Goal: Navigation & Orientation: Find specific page/section

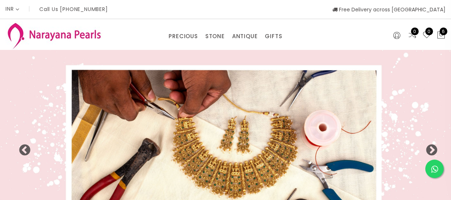
select select "INR"
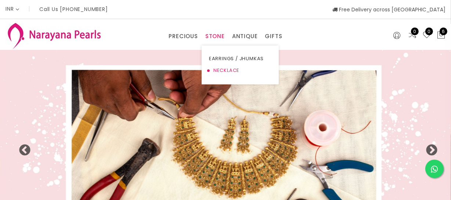
click at [221, 72] on link "NECKLACE" at bounding box center [240, 71] width 62 height 12
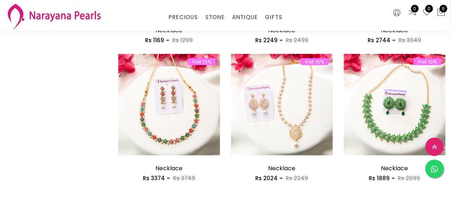
scroll to position [934, 0]
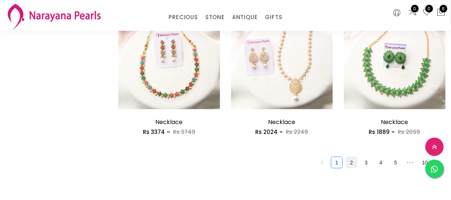
click at [349, 161] on link "2" at bounding box center [351, 162] width 11 height 11
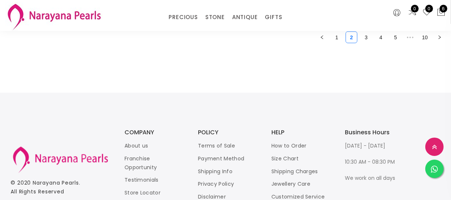
scroll to position [1010, 0]
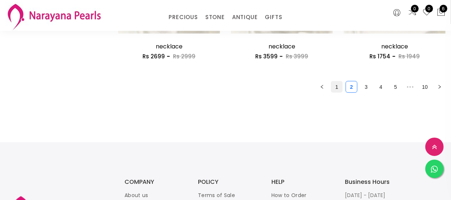
click at [338, 88] on link "1" at bounding box center [336, 86] width 11 height 11
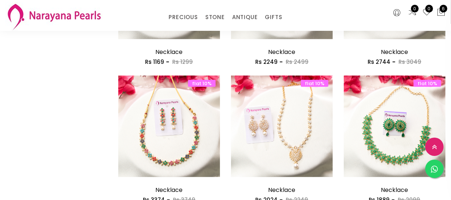
scroll to position [901, 0]
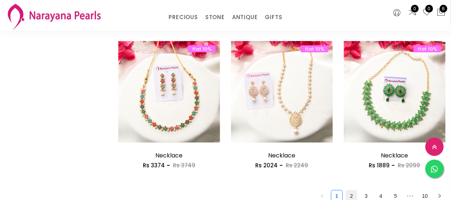
click at [353, 193] on link "2" at bounding box center [351, 195] width 11 height 11
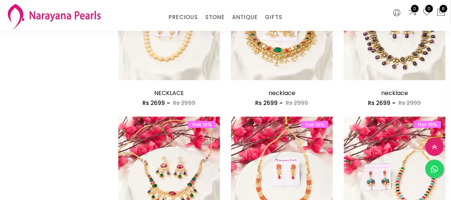
scroll to position [901, 0]
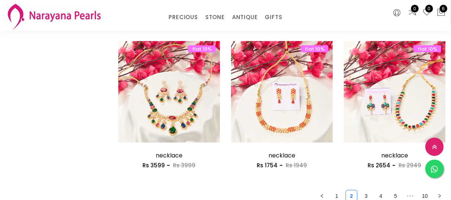
drag, startPoint x: 337, startPoint y: 196, endPoint x: 334, endPoint y: 193, distance: 4.2
click at [337, 196] on link "1" at bounding box center [336, 195] width 11 height 11
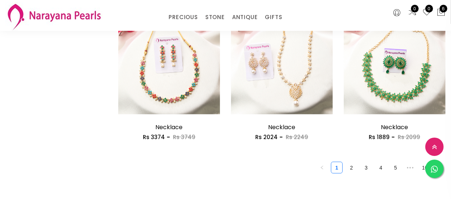
scroll to position [1001, 0]
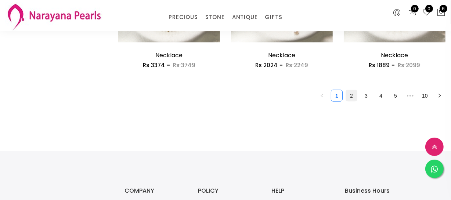
click at [356, 97] on link "2" at bounding box center [351, 95] width 11 height 11
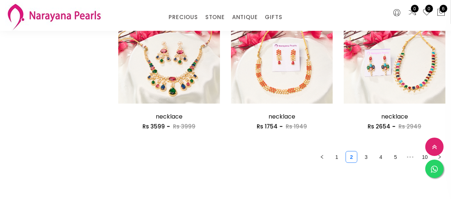
scroll to position [1001, 0]
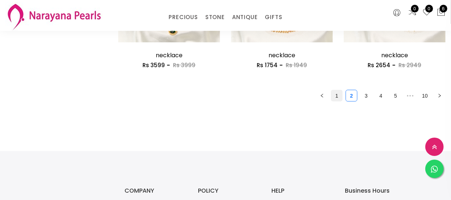
click at [341, 98] on link "1" at bounding box center [336, 95] width 11 height 11
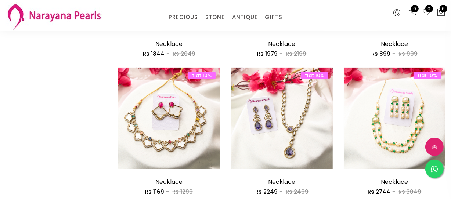
scroll to position [967, 0]
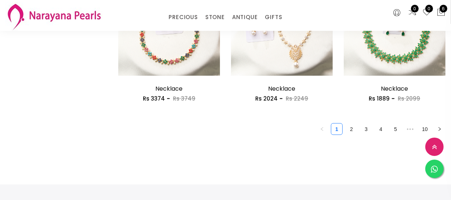
click at [354, 132] on link "2" at bounding box center [351, 129] width 11 height 11
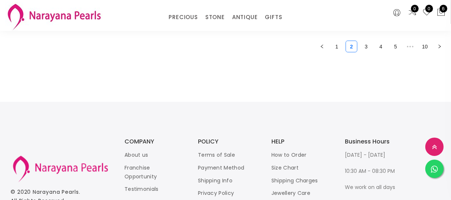
scroll to position [1034, 0]
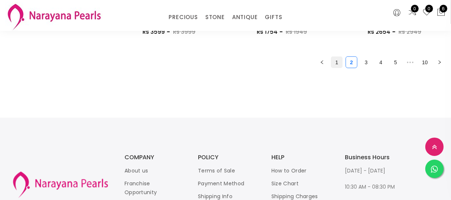
click at [335, 63] on link "1" at bounding box center [336, 62] width 11 height 11
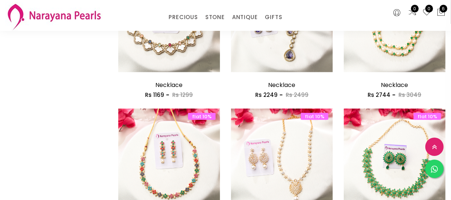
scroll to position [901, 0]
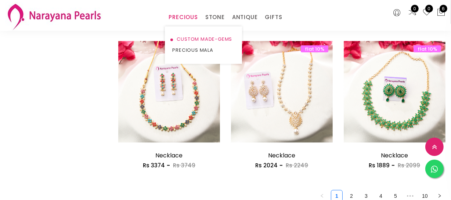
click at [192, 37] on link "CUSTOM MADE-GEMS" at bounding box center [203, 39] width 62 height 11
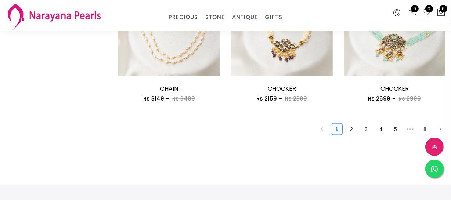
scroll to position [1001, 0]
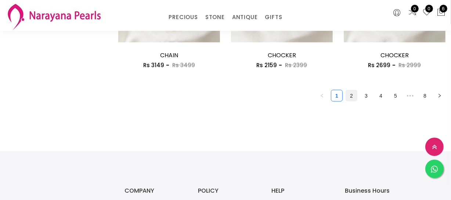
click at [350, 95] on link "2" at bounding box center [351, 95] width 11 height 11
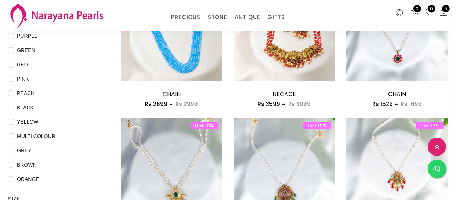
scroll to position [167, 0]
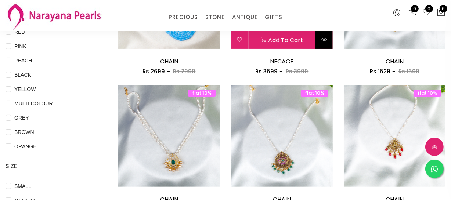
click at [325, 34] on button at bounding box center [323, 40] width 17 height 18
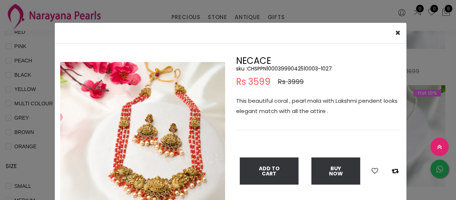
scroll to position [33, 0]
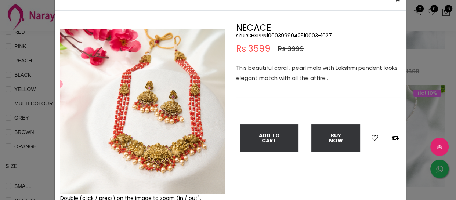
click at [19, 123] on div "× Close Double (click / press) on the image to zoom (in / out). NECACE sku : CH…" at bounding box center [228, 100] width 456 height 200
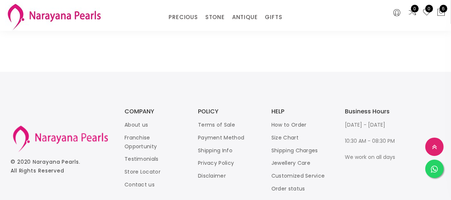
scroll to position [1110, 0]
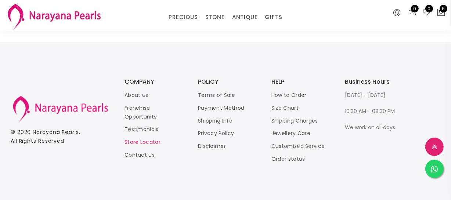
click at [147, 142] on link "Store Locator" at bounding box center [142, 142] width 36 height 7
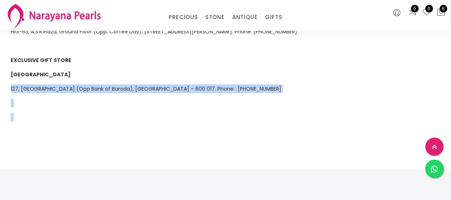
scroll to position [616, 0]
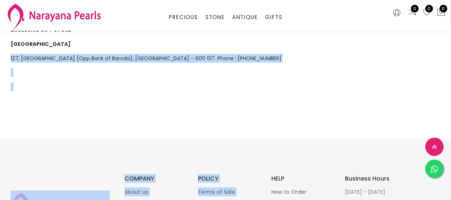
drag, startPoint x: 7, startPoint y: 162, endPoint x: 229, endPoint y: 197, distance: 225.5
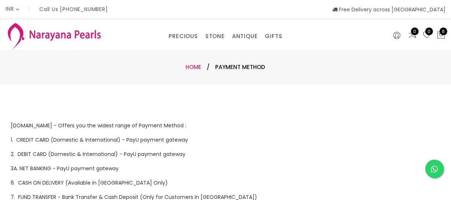
click at [197, 66] on link "Home" at bounding box center [194, 67] width 16 height 8
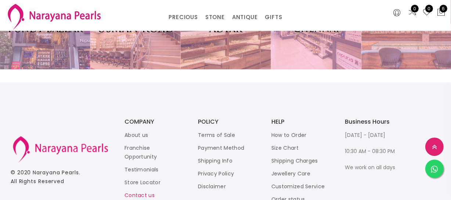
scroll to position [1534, 0]
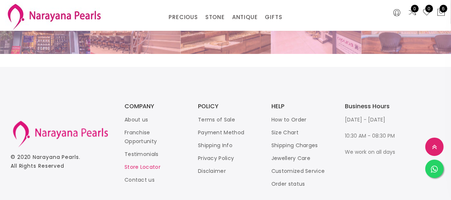
click at [148, 171] on link "Store Locator" at bounding box center [142, 166] width 36 height 7
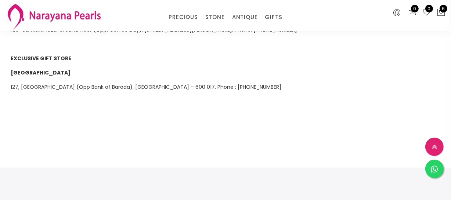
scroll to position [567, 0]
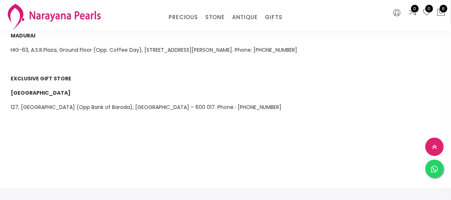
click at [109, 103] on span "127, [GEOGRAPHIC_DATA] (Opp Bank of Baroda), [GEOGRAPHIC_DATA] – 600 017. Phone…" at bounding box center [146, 106] width 270 height 7
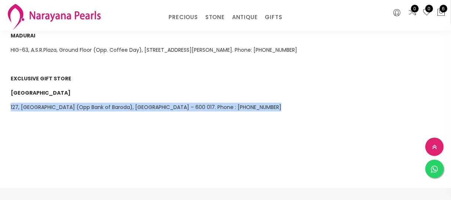
click at [109, 103] on span "127, [GEOGRAPHIC_DATA] (Opp Bank of Baroda), [GEOGRAPHIC_DATA] – 600 017. Phone…" at bounding box center [146, 106] width 270 height 7
copy span "127, [GEOGRAPHIC_DATA] (Opp Bank of Baroda), [GEOGRAPHIC_DATA] – 600 017. Phone…"
